Goal: Use online tool/utility: Utilize a website feature to perform a specific function

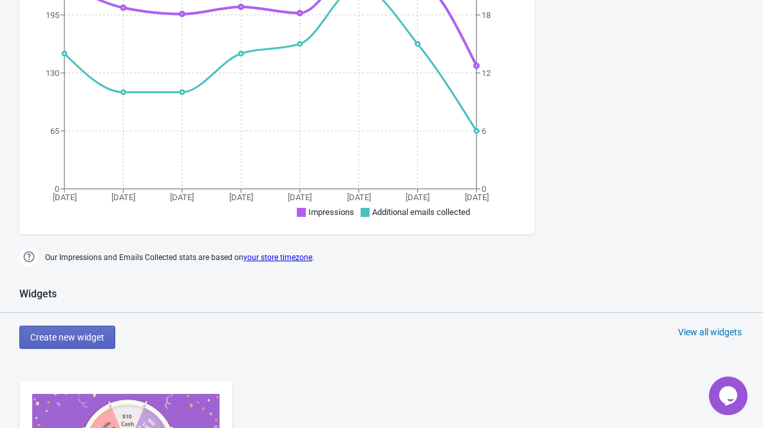
scroll to position [549, 0]
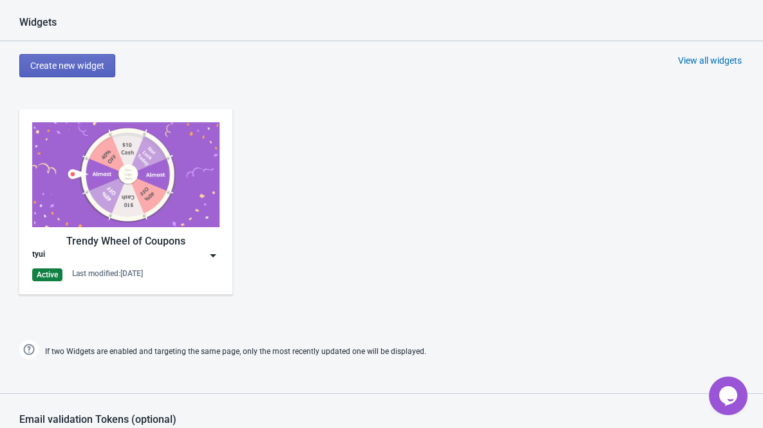
click at [211, 260] on img at bounding box center [213, 255] width 13 height 13
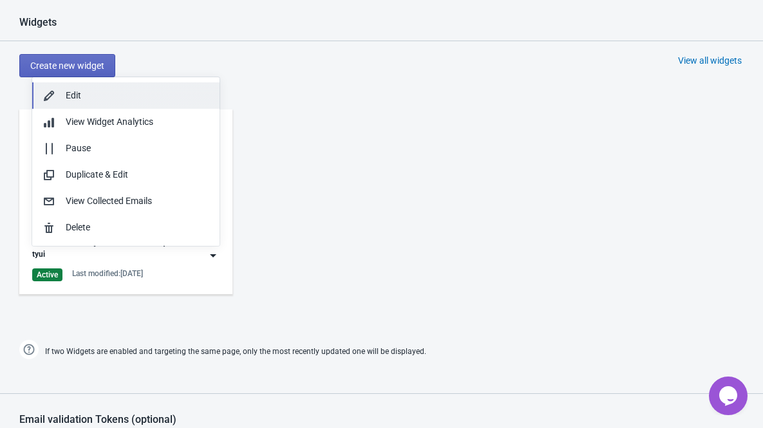
click at [108, 93] on div "Edit" at bounding box center [138, 96] width 144 height 14
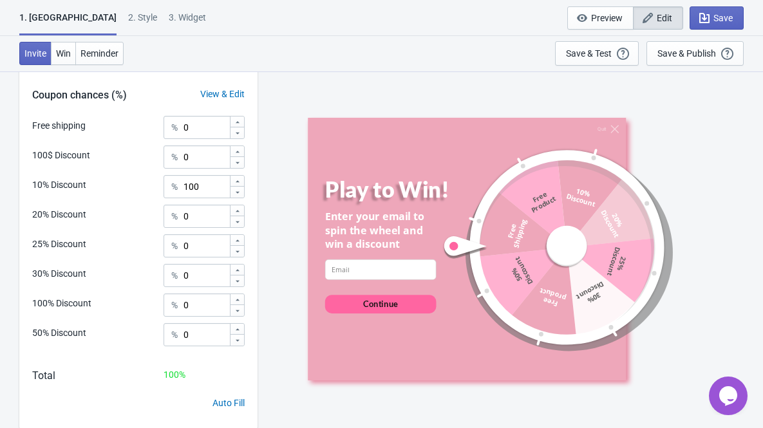
scroll to position [586, 0]
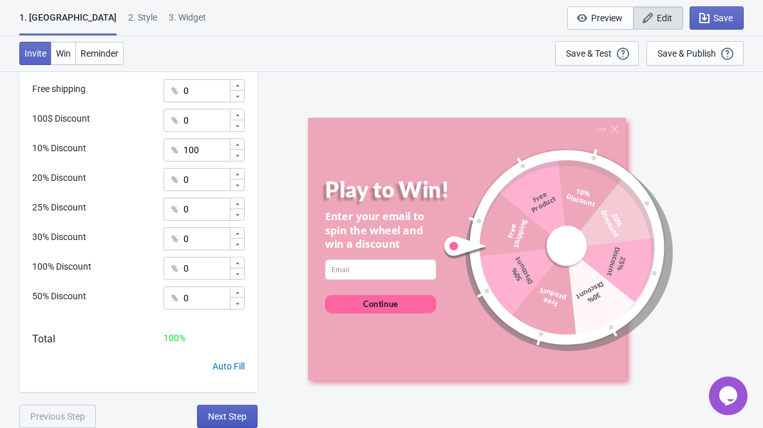
click at [243, 412] on span "Next Step" at bounding box center [227, 417] width 39 height 10
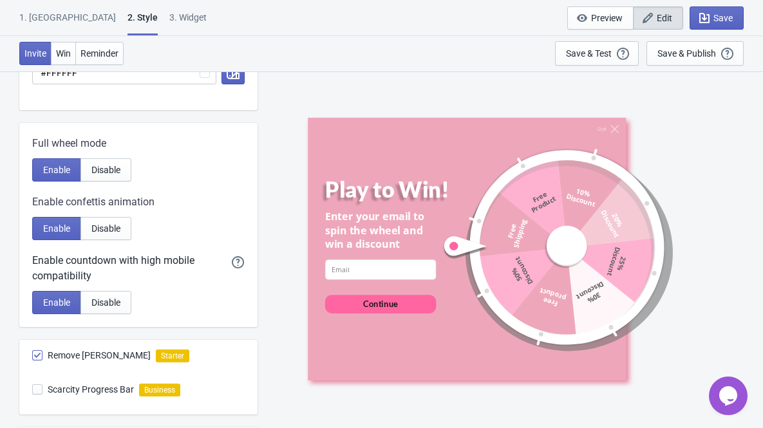
scroll to position [670, 0]
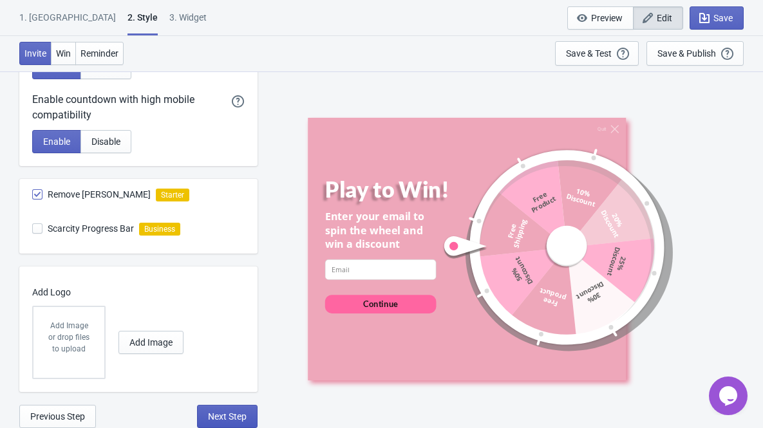
click at [229, 419] on span "Next Step" at bounding box center [227, 417] width 39 height 10
select select "once"
select select "1"
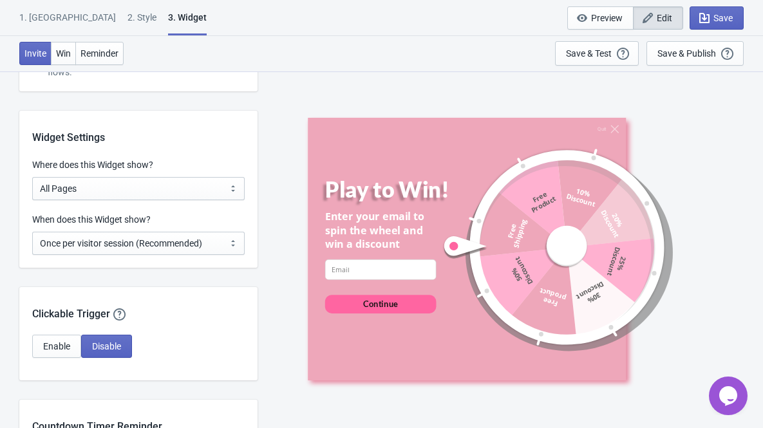
scroll to position [1013, 0]
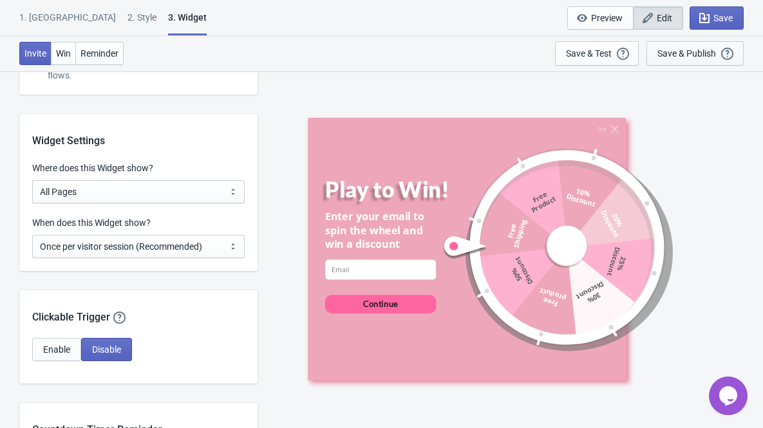
click at [667, 53] on div "Save & Publish" at bounding box center [687, 53] width 59 height 10
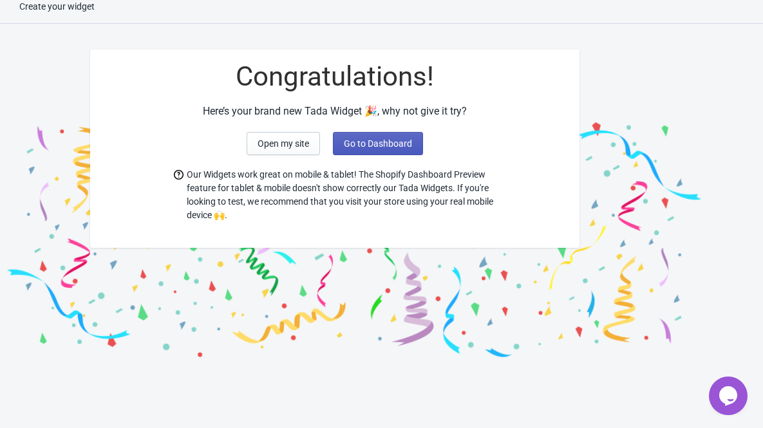
click at [356, 149] on button "Go to Dashboard" at bounding box center [378, 143] width 90 height 23
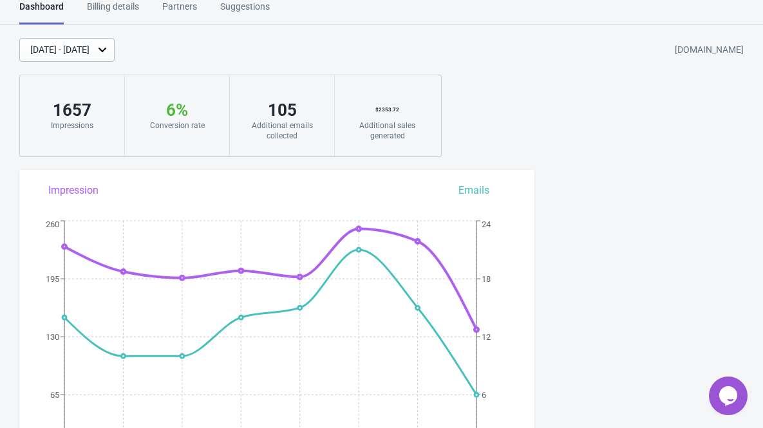
click at [115, 57] on div "[DATE] - [DATE]" at bounding box center [66, 50] width 95 height 24
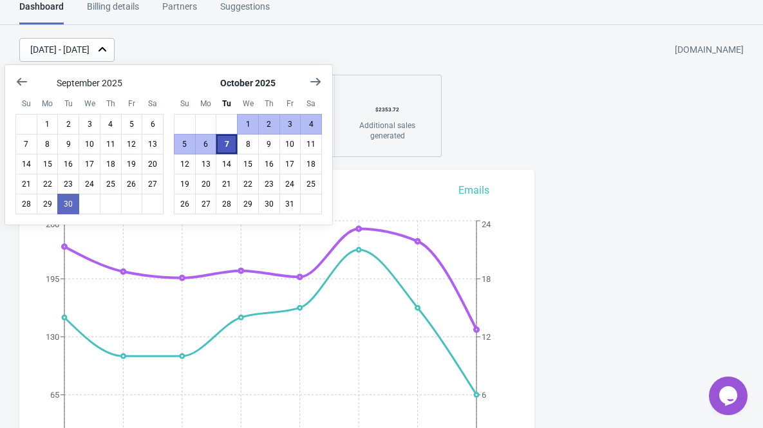
click at [231, 144] on button "7" at bounding box center [227, 144] width 22 height 21
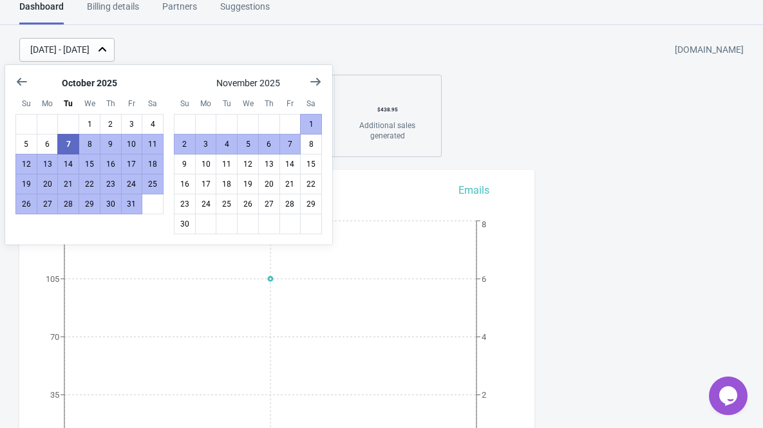
click at [551, 92] on div "[DATE] - [DATE] [DOMAIN_NAME] 138 Impressions 4 % Your Tada Widget has a conver…" at bounding box center [381, 97] width 763 height 119
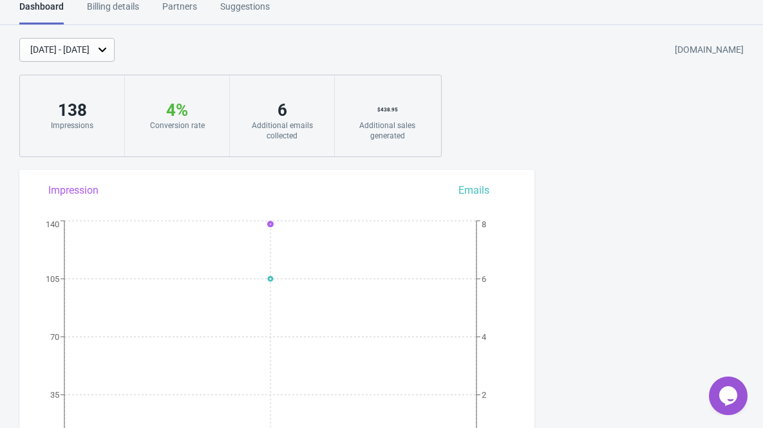
click at [90, 45] on div "[DATE] - [DATE]" at bounding box center [59, 50] width 59 height 14
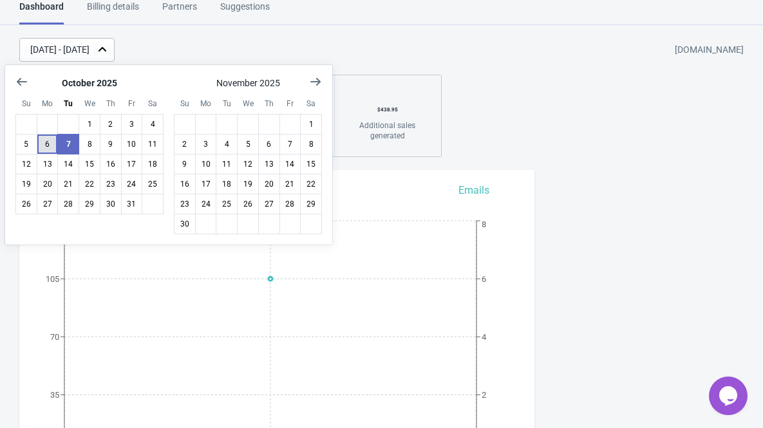
click at [42, 142] on button "6" at bounding box center [48, 144] width 22 height 21
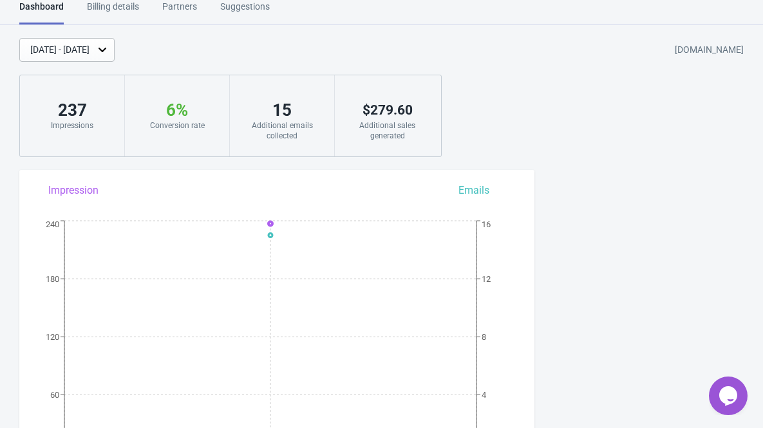
click at [90, 55] on div "[DATE] - [DATE]" at bounding box center [59, 50] width 59 height 14
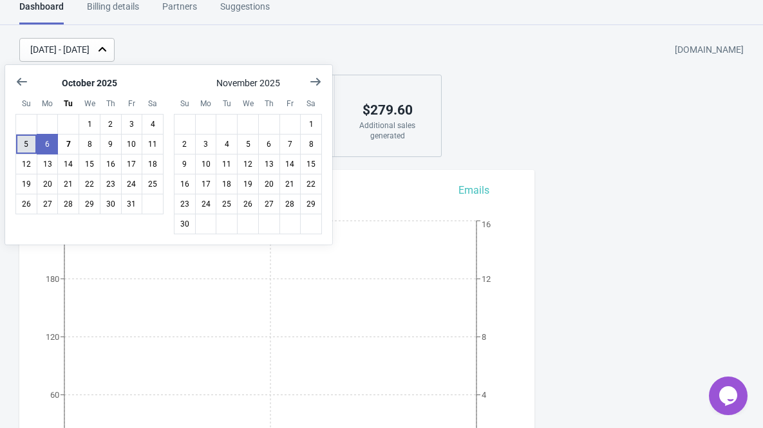
click at [28, 140] on button "5" at bounding box center [26, 144] width 22 height 21
click at [406, 38] on div "[DATE] - [DATE] [DOMAIN_NAME]" at bounding box center [391, 50] width 744 height 24
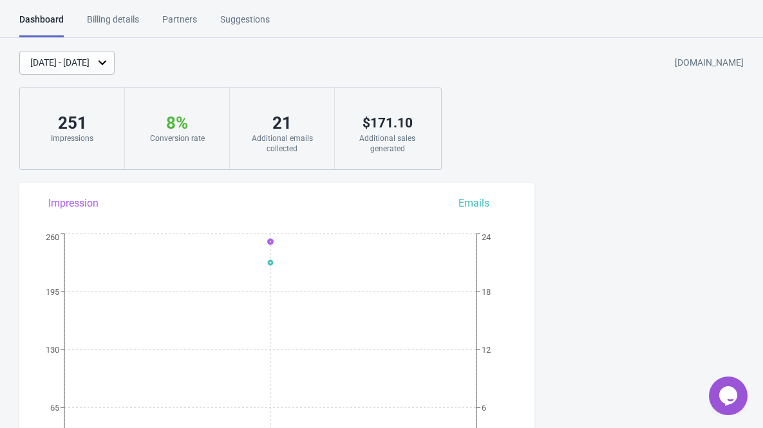
click at [115, 64] on div "[DATE] - [DATE]" at bounding box center [66, 63] width 95 height 24
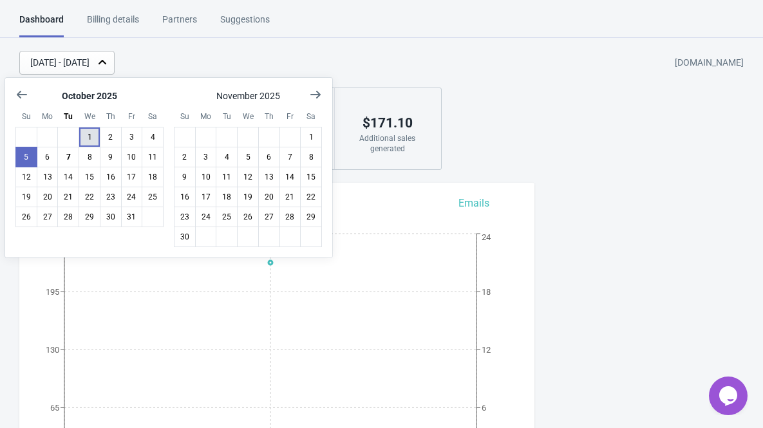
click at [89, 136] on button "1" at bounding box center [90, 137] width 22 height 21
